Goal: Transaction & Acquisition: Purchase product/service

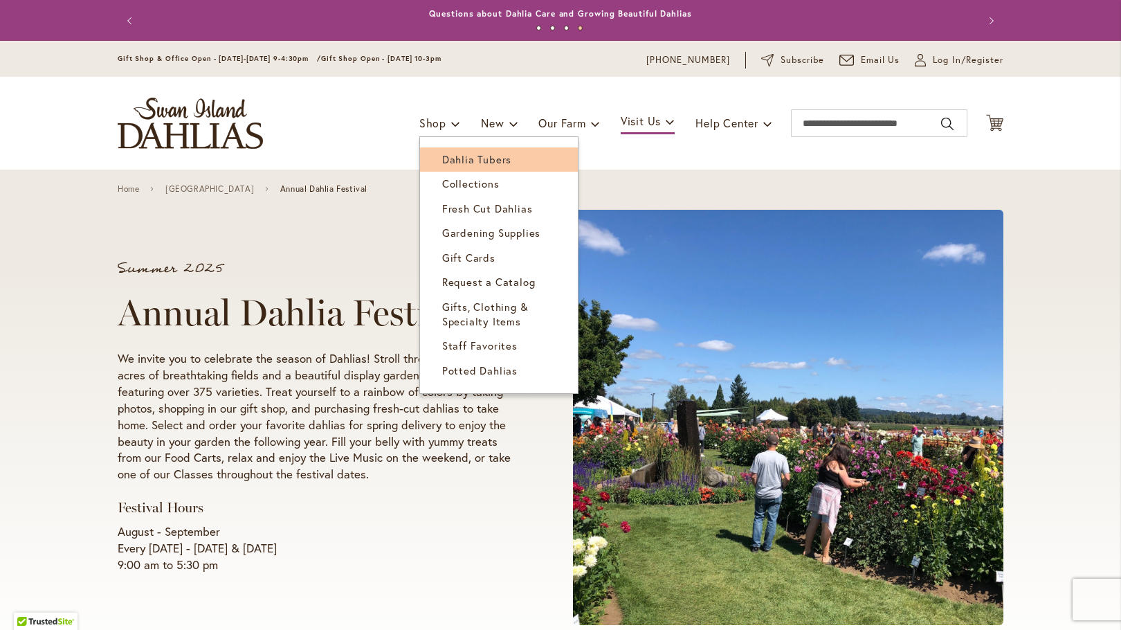
click at [474, 156] on span "Dahlia Tubers" at bounding box center [476, 159] width 69 height 14
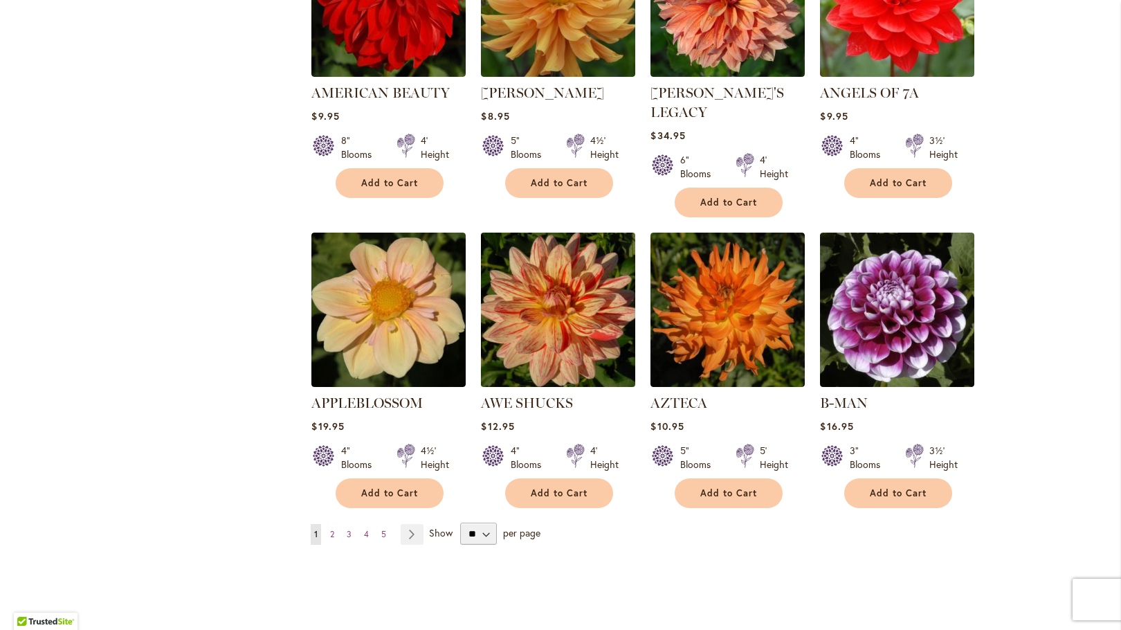
scroll to position [1038, 0]
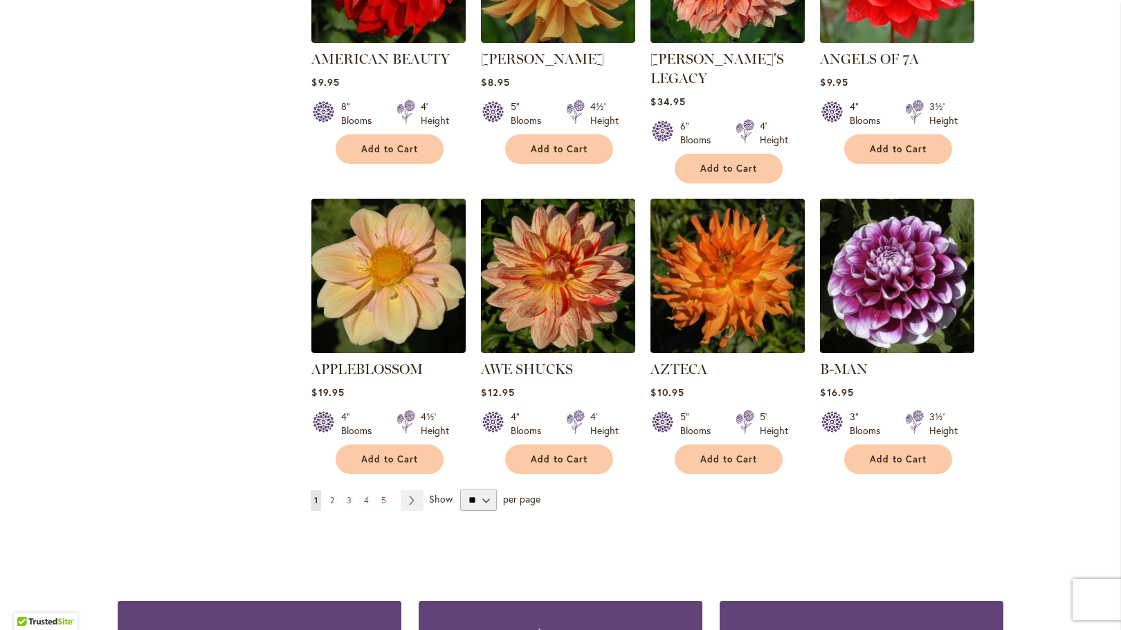
click at [327, 490] on link "Page 2" at bounding box center [332, 500] width 11 height 21
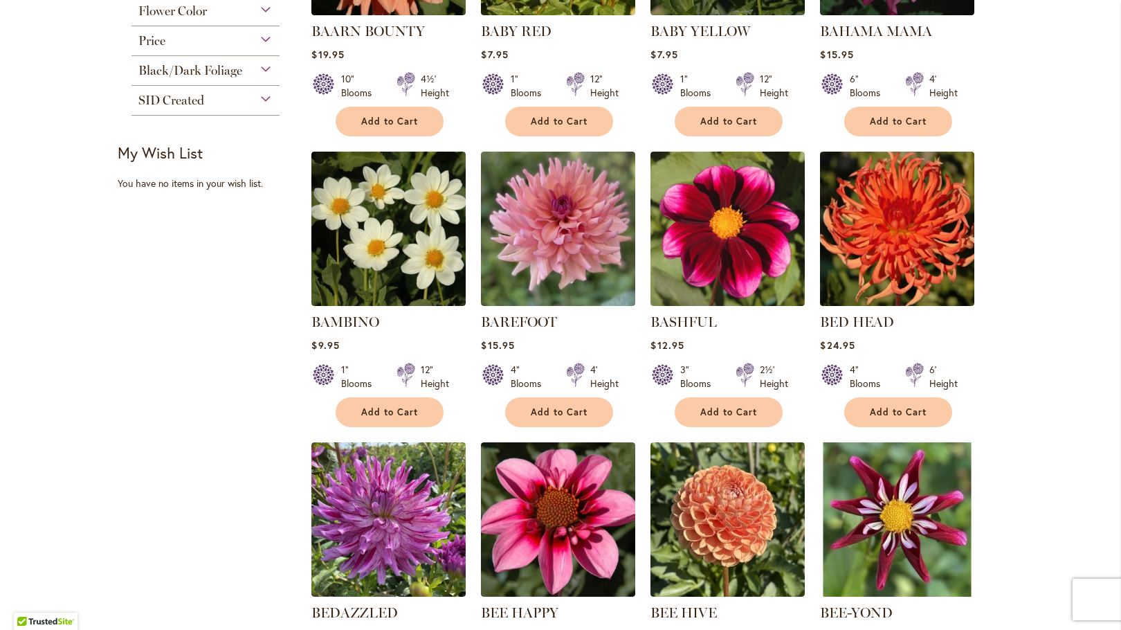
scroll to position [208, 0]
